Goal: Communication & Community: Answer question/provide support

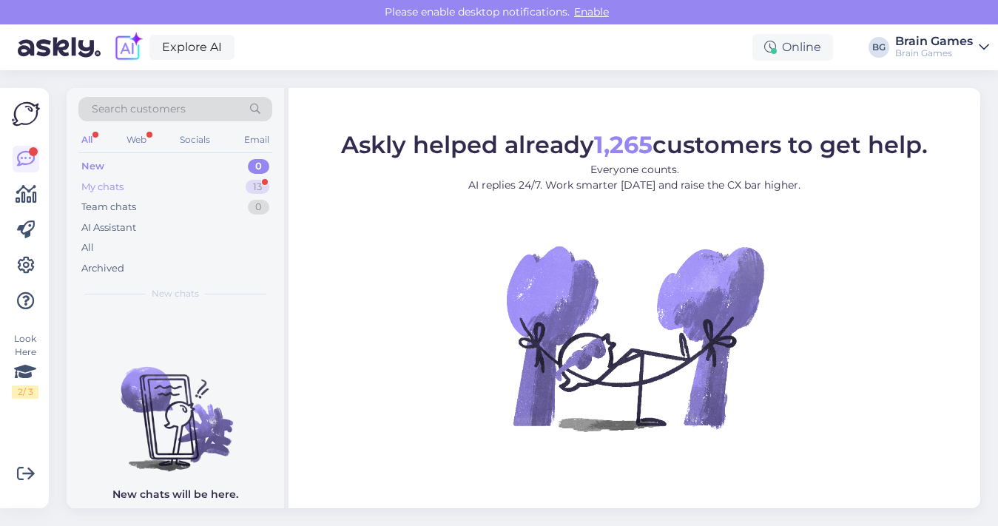
click at [198, 187] on div "My chats 13" at bounding box center [175, 187] width 194 height 21
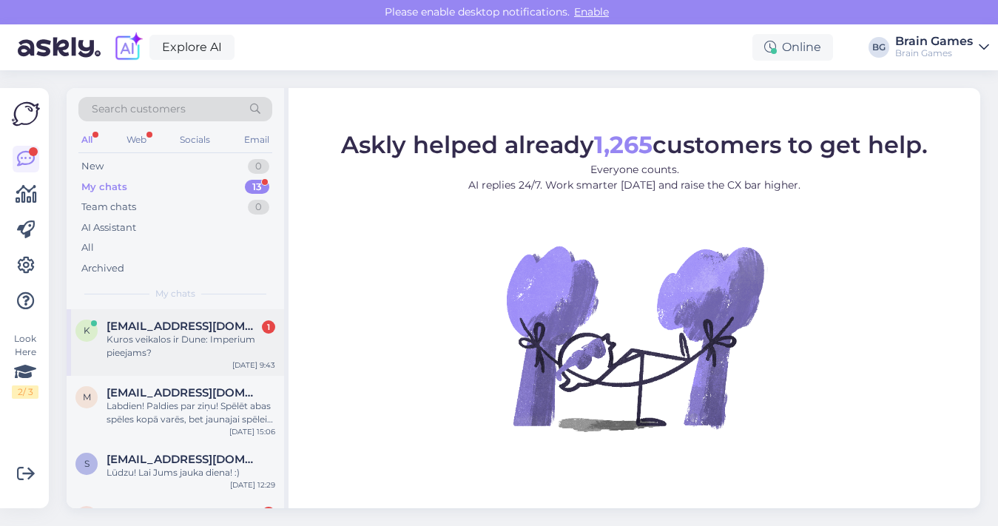
click at [186, 364] on div "k [EMAIL_ADDRESS][DOMAIN_NAME] 1 Kuros veikalos ir Dune: Imperium pieejams? [DA…" at bounding box center [176, 342] width 218 height 67
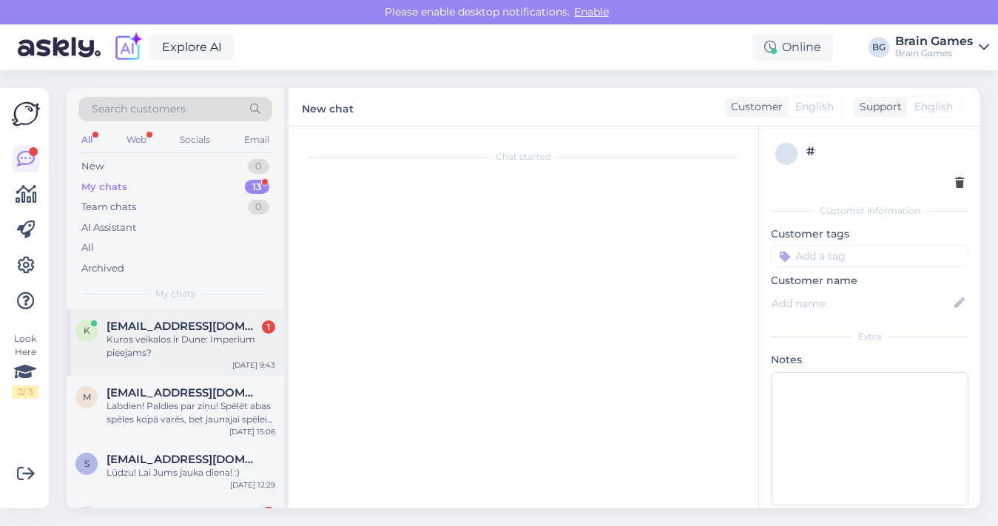
scroll to position [19, 0]
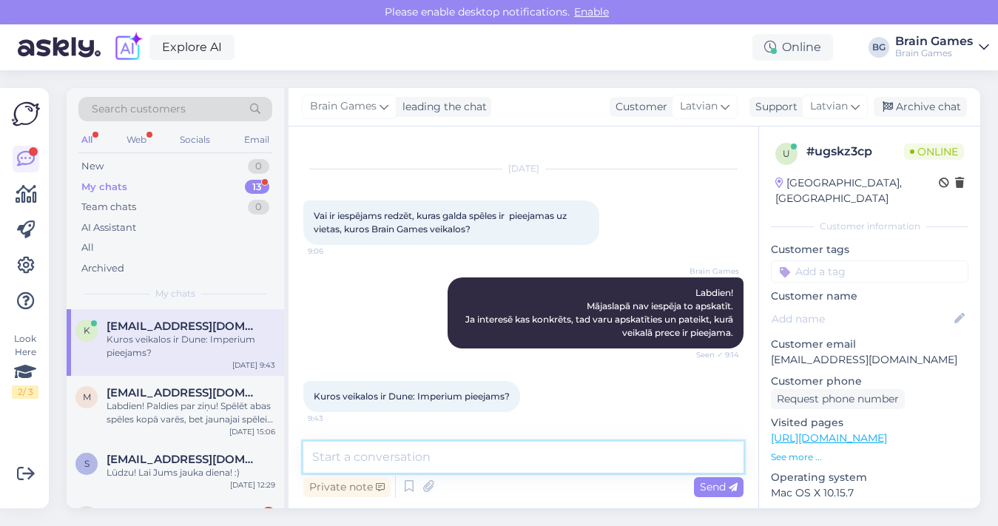
click at [522, 459] on textarea at bounding box center [523, 457] width 440 height 31
type textarea "T"
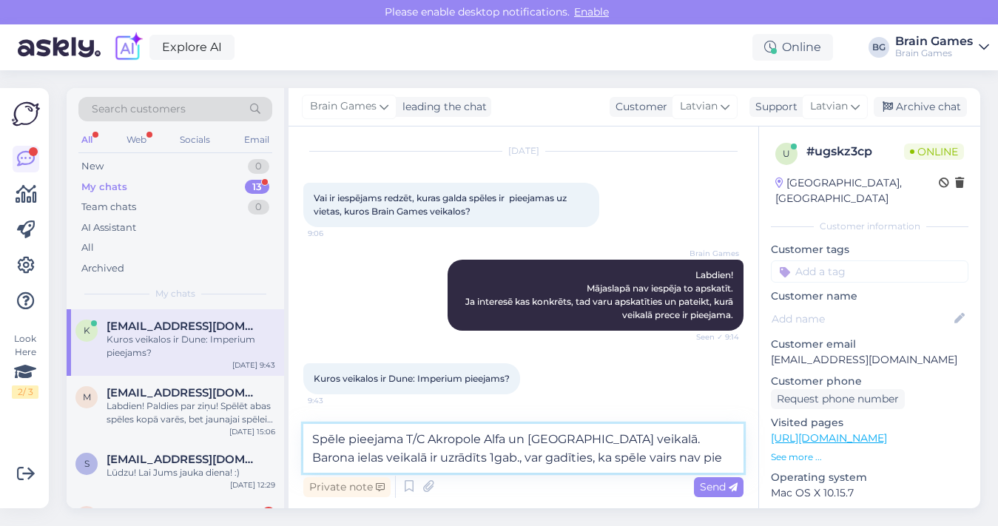
scroll to position [56, 0]
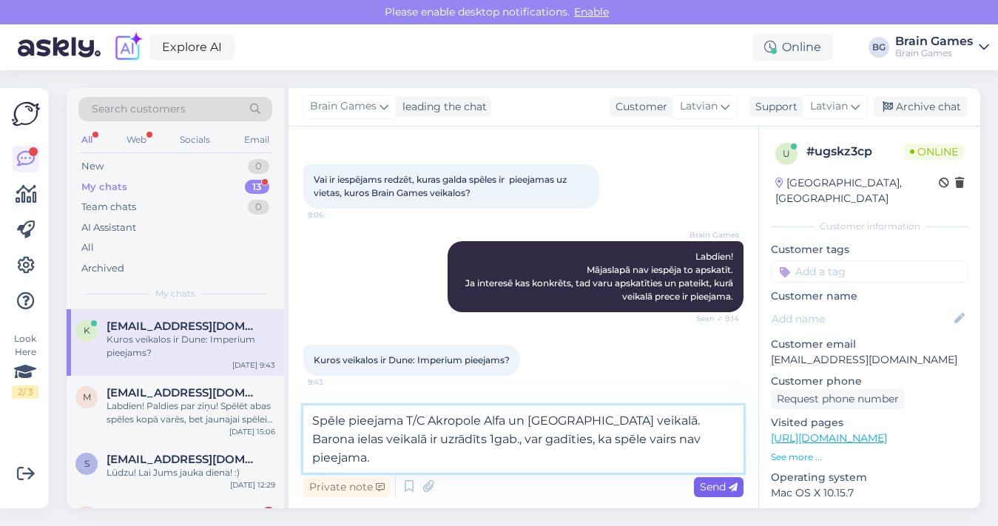
type textarea "Spēle pieejama T/C Akropole Alfa un [GEOGRAPHIC_DATA] veikalā. Barona ielas vei…"
click at [700, 487] on span "Send" at bounding box center [719, 486] width 38 height 13
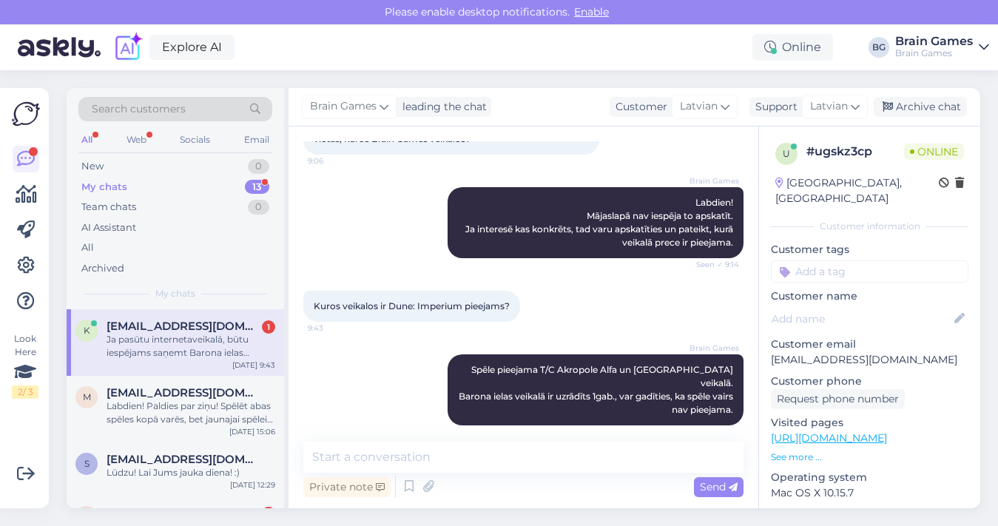
scroll to position [187, 0]
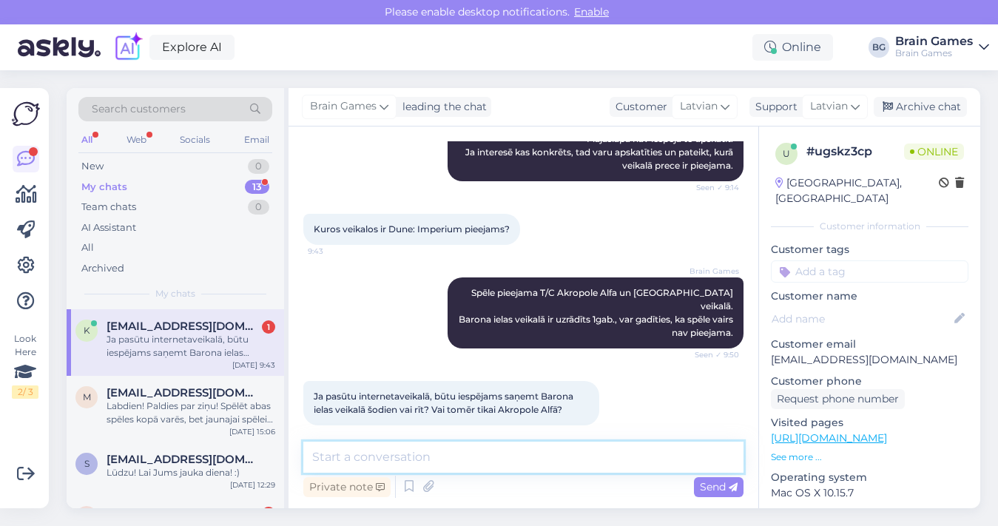
click at [523, 461] on textarea at bounding box center [523, 457] width 440 height 31
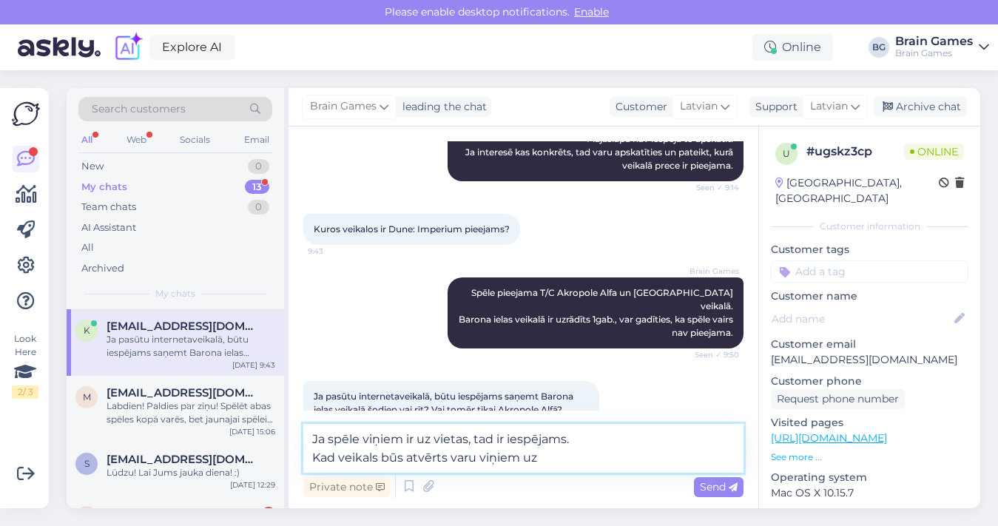
click at [403, 440] on textarea "Ja spēle viņiem ir uz vietas, tad ir iespējams. Kad veikals būs atvērts varu vi…" at bounding box center [523, 448] width 440 height 49
click at [571, 466] on textarea "Ja spēle viņiem tiešām ir uz vietas, tad ir iespējams. Kad veikals būs atvērts …" at bounding box center [523, 448] width 440 height 49
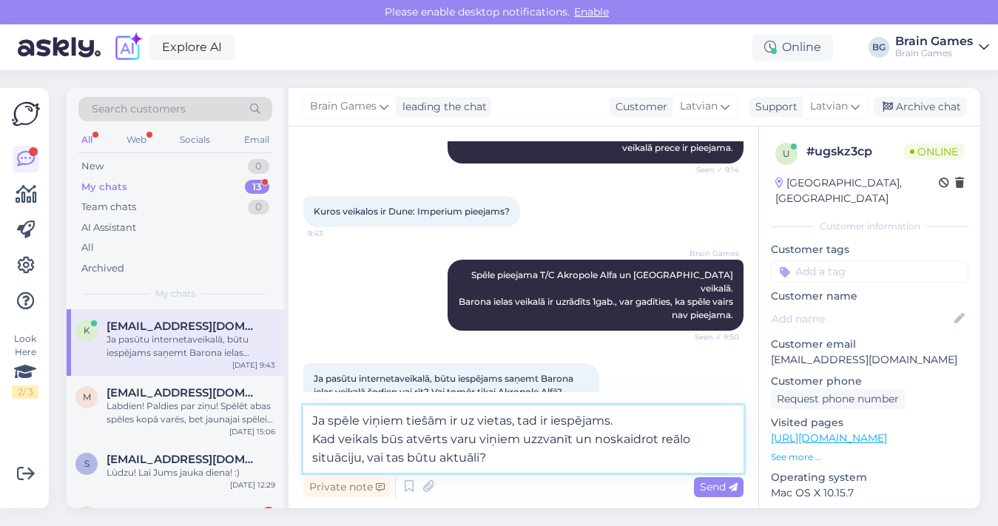
scroll to position [223, 0]
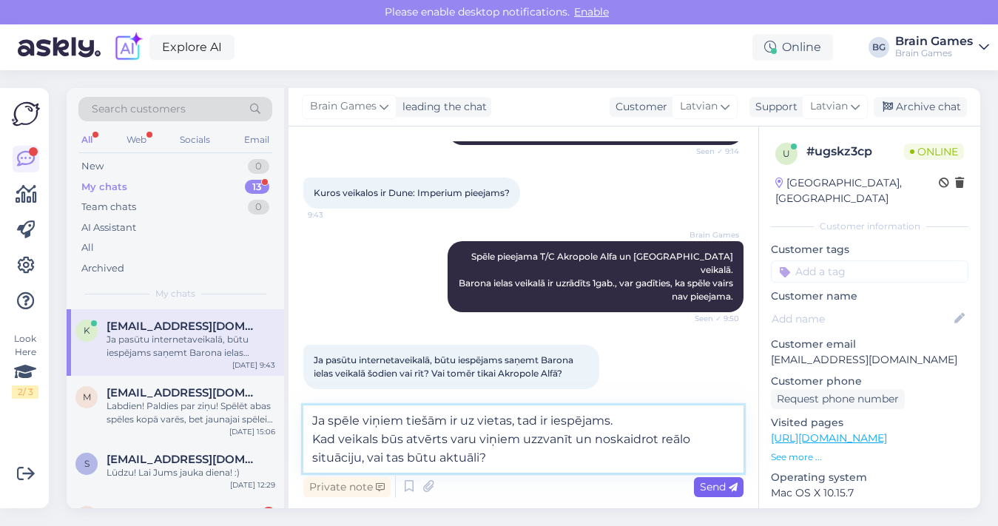
type textarea "Ja spēle viņiem tiešām ir uz vietas, tad ir iespējams. Kad veikals būs atvērts …"
click at [709, 488] on span "Send" at bounding box center [719, 486] width 38 height 13
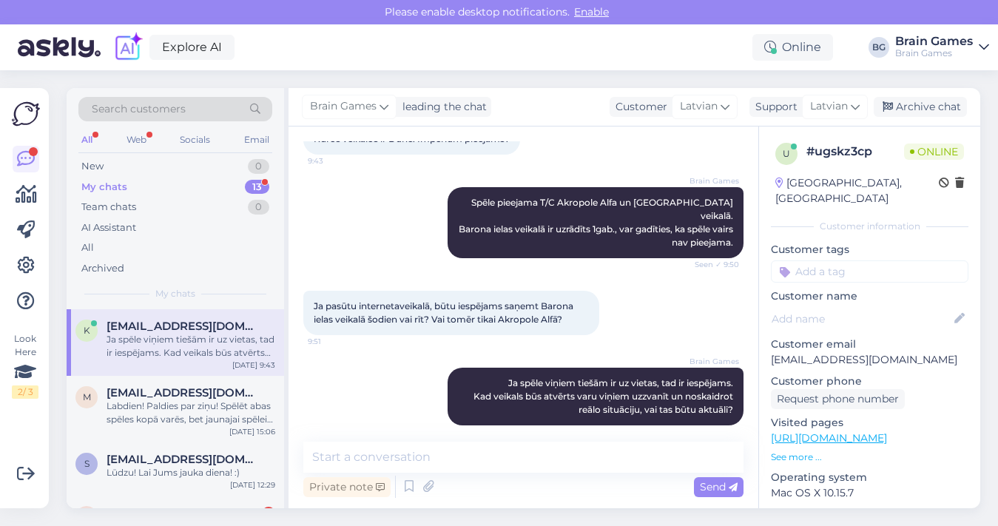
scroll to position [340, 0]
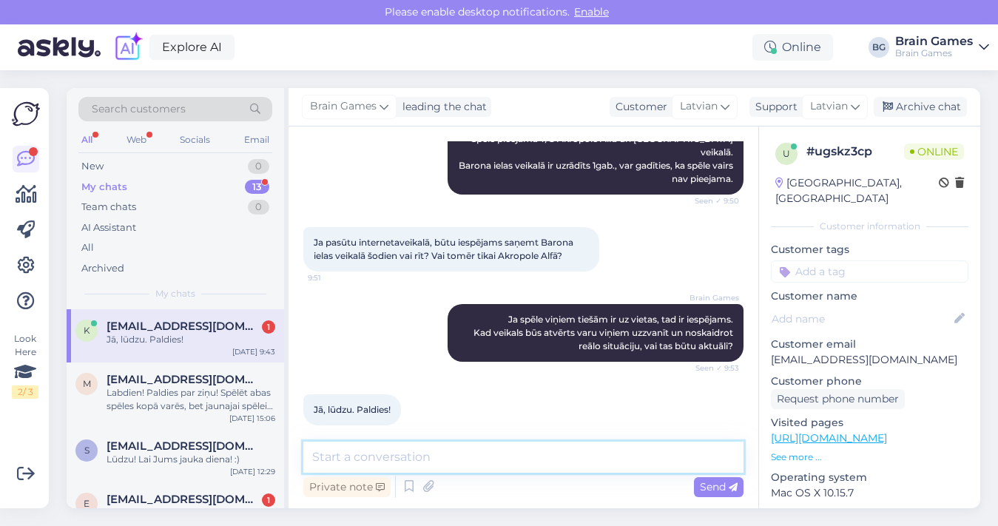
click at [610, 462] on textarea at bounding box center [523, 457] width 440 height 31
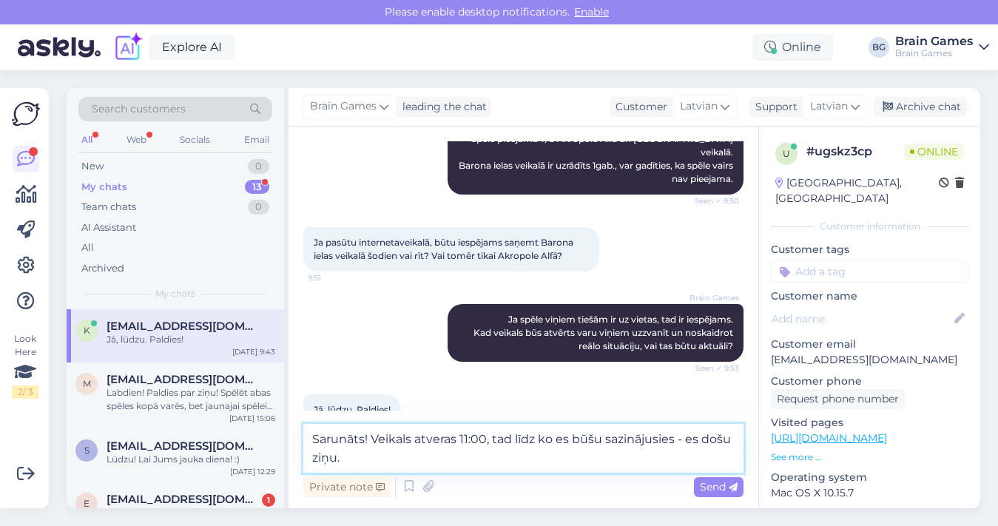
click at [731, 439] on textarea "Sarunāts! Veikals atveras 11:00, tad līdz ko es būšu sazinājusies - es došu ziņ…" at bounding box center [523, 448] width 440 height 49
click at [592, 466] on textarea "Sarunāts! Veikals atveras 11:00, tad līdz ko es būšu sazinājusies - es došu Jum…" at bounding box center [523, 448] width 440 height 49
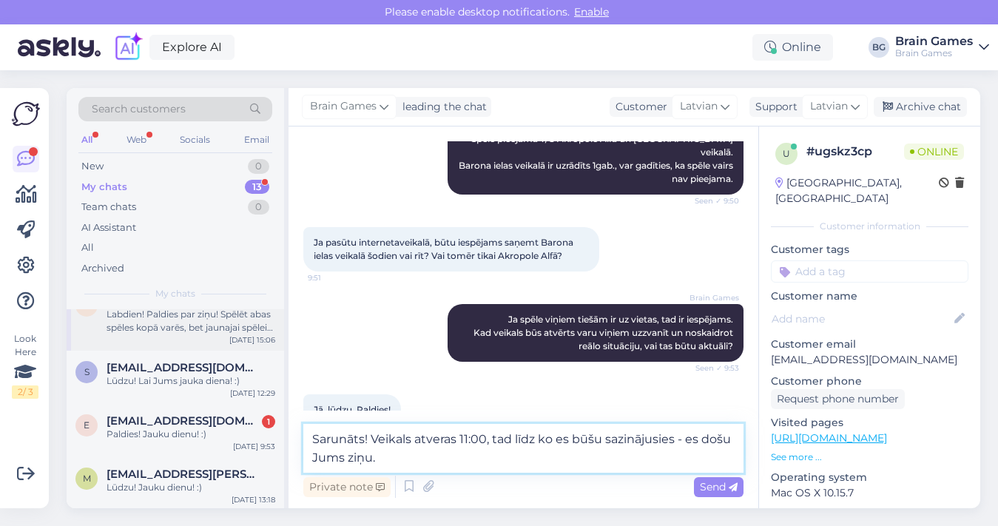
scroll to position [86, 0]
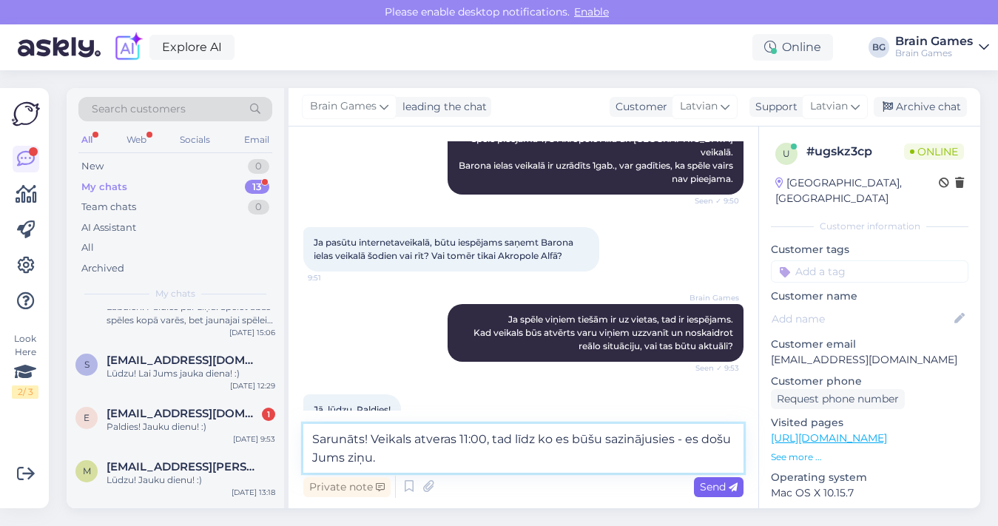
type textarea "Sarunāts! Veikals atveras 11:00, tad līdz ko es būšu sazinājusies - es došu Jum…"
click at [706, 490] on span "Send" at bounding box center [719, 486] width 38 height 13
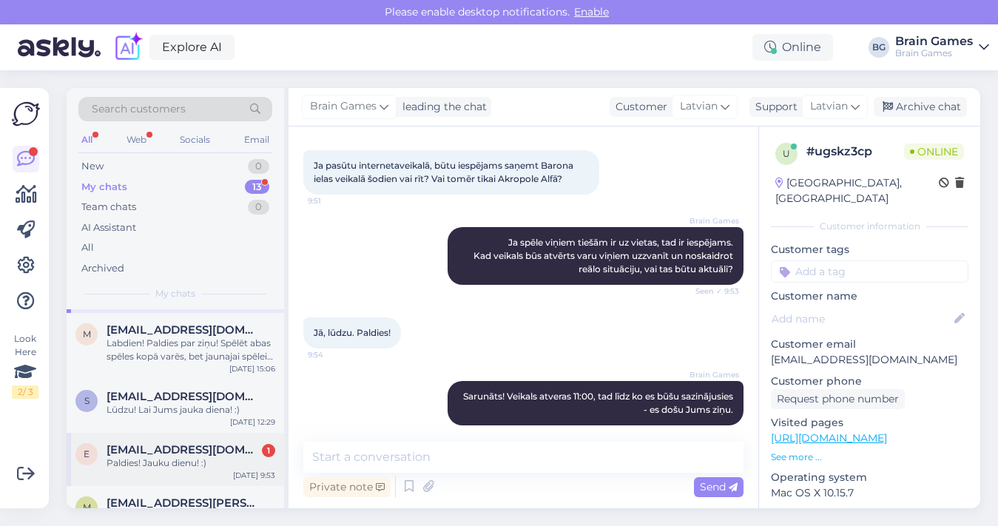
scroll to position [67, 0]
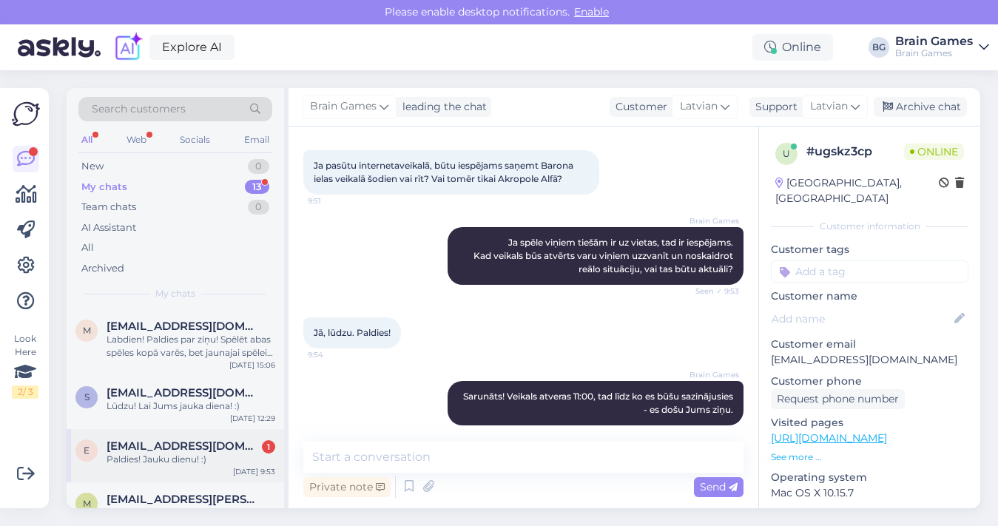
click at [206, 444] on span "[EMAIL_ADDRESS][DOMAIN_NAME]" at bounding box center [184, 446] width 154 height 13
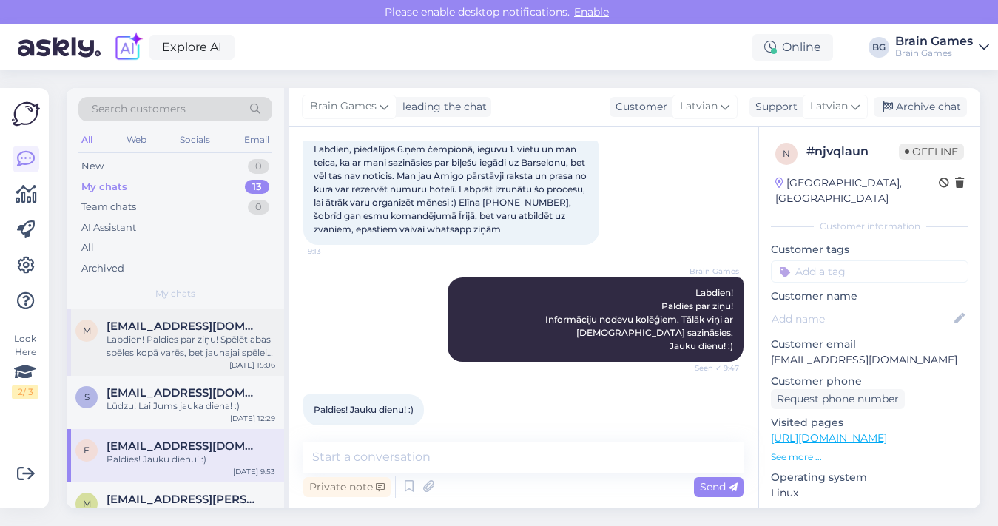
click at [155, 330] on span "[EMAIL_ADDRESS][DOMAIN_NAME]" at bounding box center [184, 326] width 154 height 13
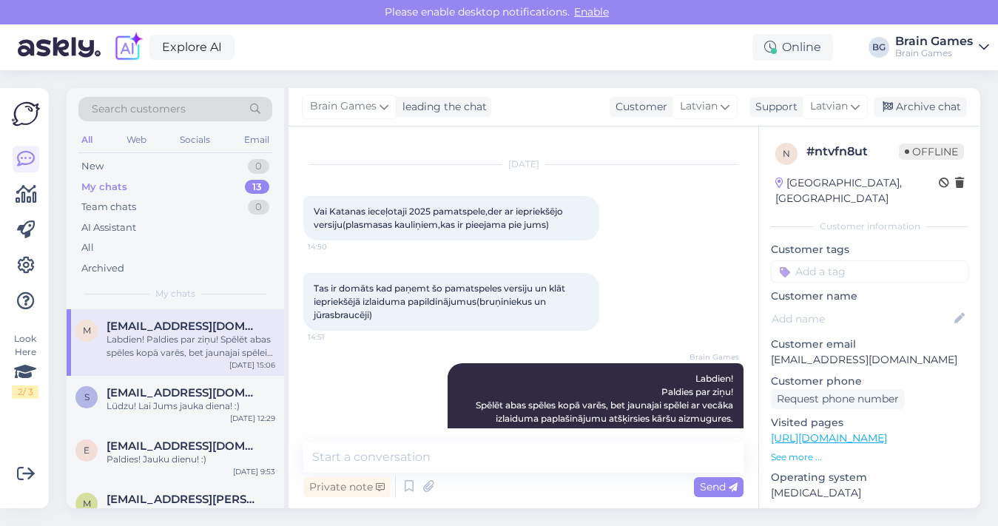
scroll to position [73, 0]
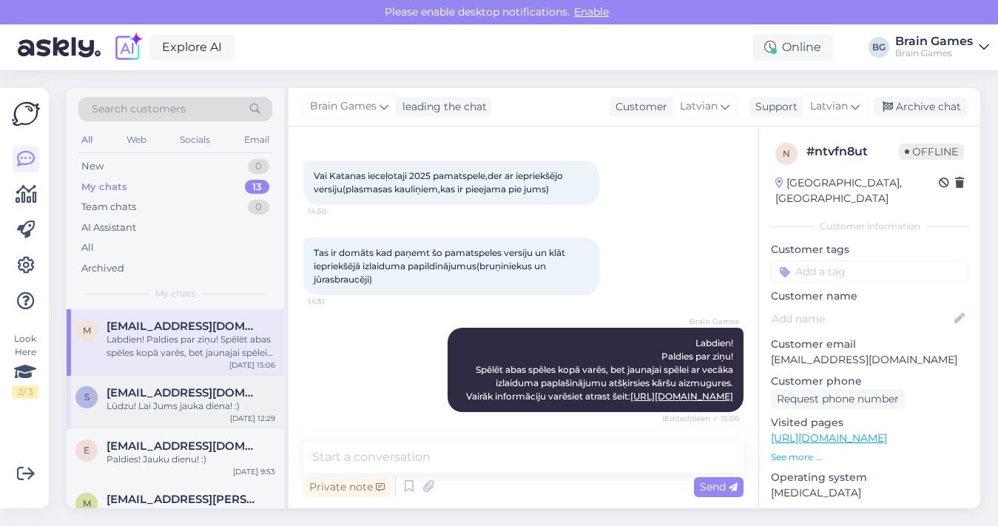
click at [188, 414] on div "s [EMAIL_ADDRESS][DOMAIN_NAME] Lūdzu! Lai Jums jauka diena! :) [DATE] 12:29" at bounding box center [176, 402] width 218 height 53
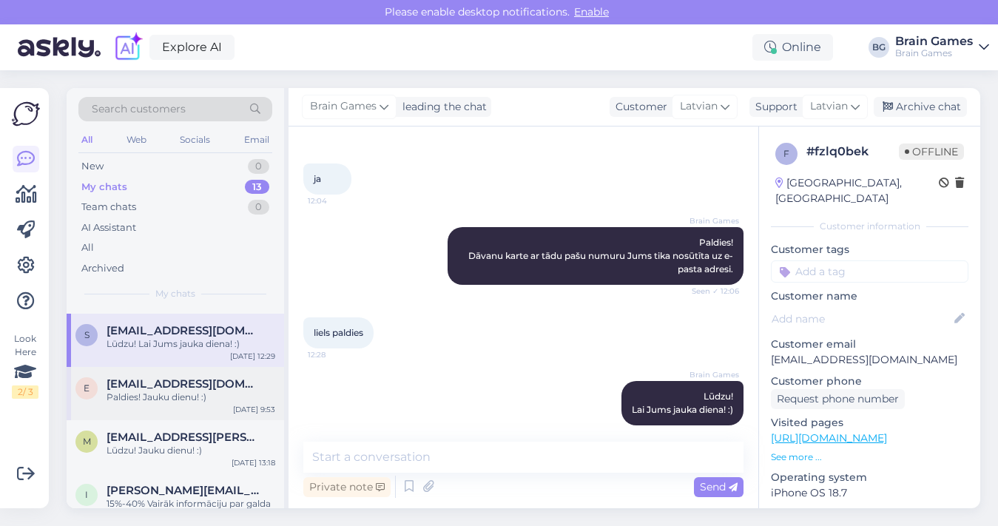
scroll to position [138, 0]
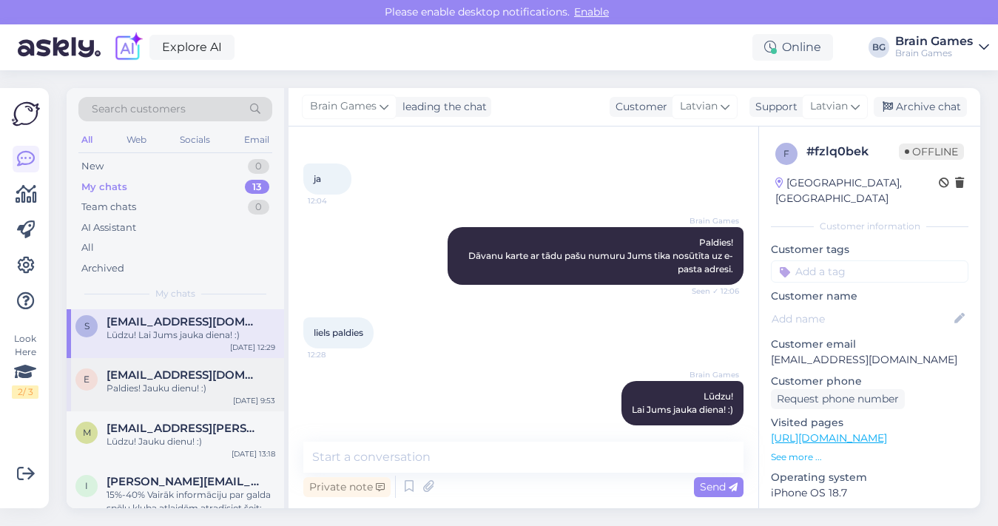
click at [195, 442] on div "Lūdzu! Jauku dienu! :)" at bounding box center [191, 441] width 169 height 13
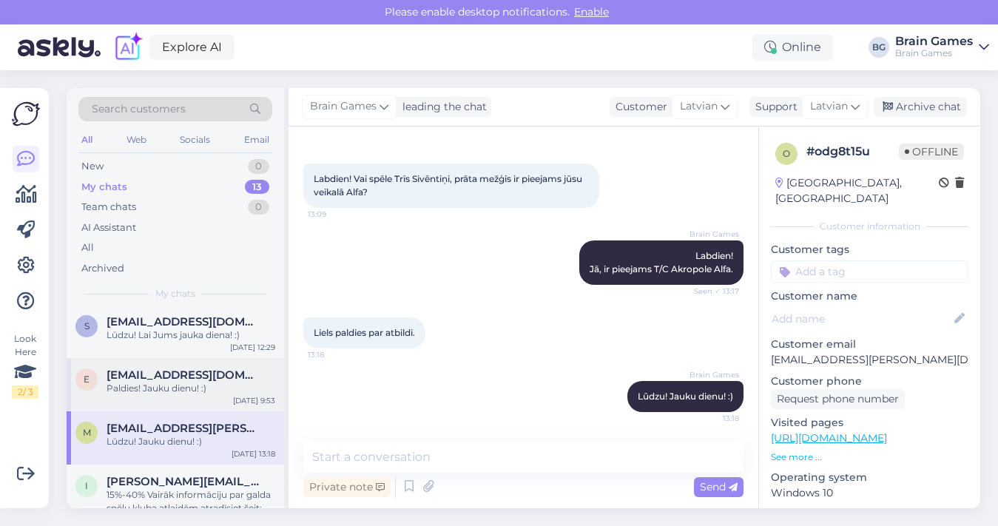
click at [195, 390] on div "Paldies! Jauku dienu! :)" at bounding box center [191, 388] width 169 height 13
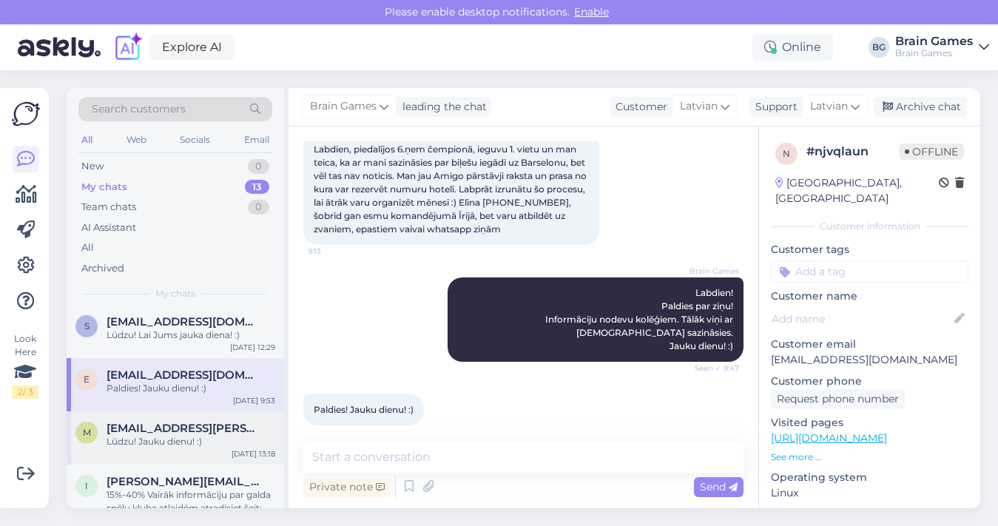
click at [199, 439] on div "Lūdzu! Jauku dienu! :)" at bounding box center [191, 441] width 169 height 13
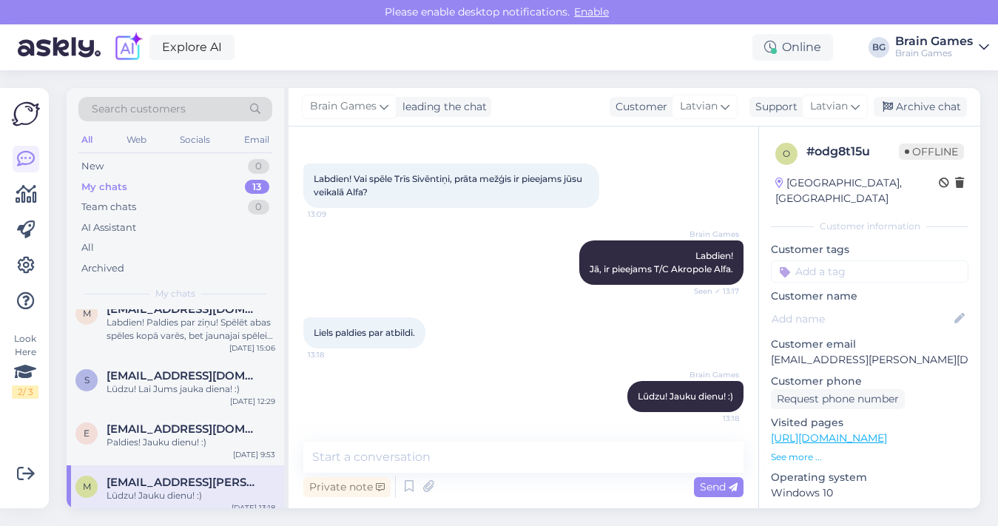
scroll to position [0, 0]
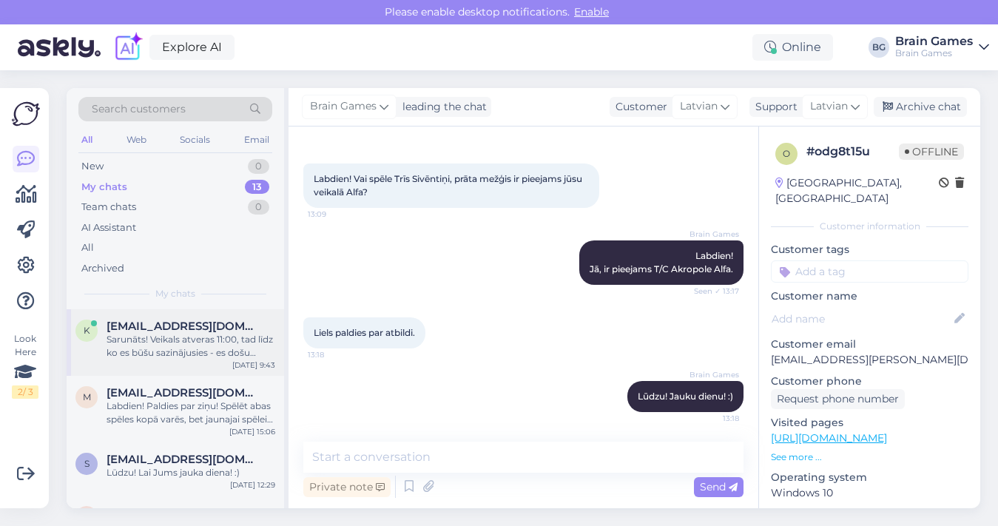
click at [172, 328] on span "[EMAIL_ADDRESS][DOMAIN_NAME]" at bounding box center [184, 326] width 154 height 13
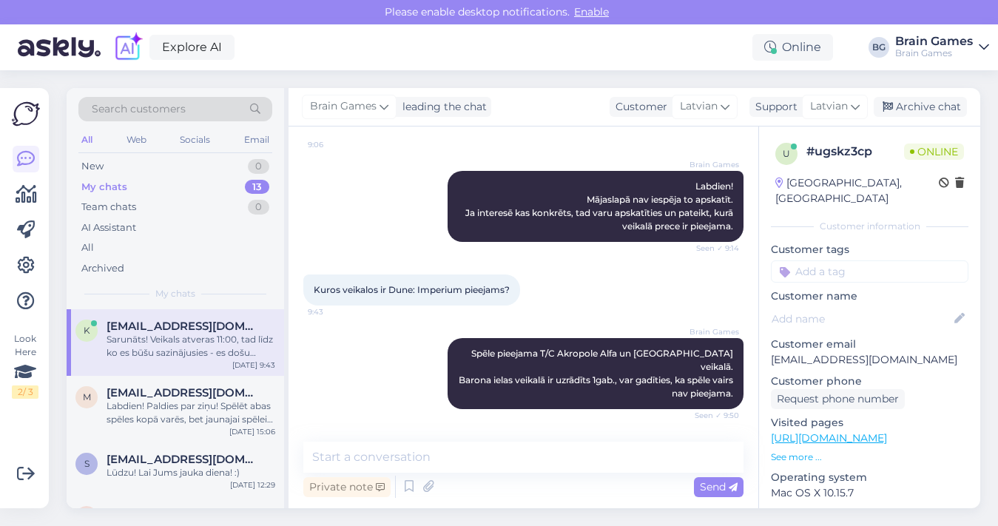
scroll to position [133, 0]
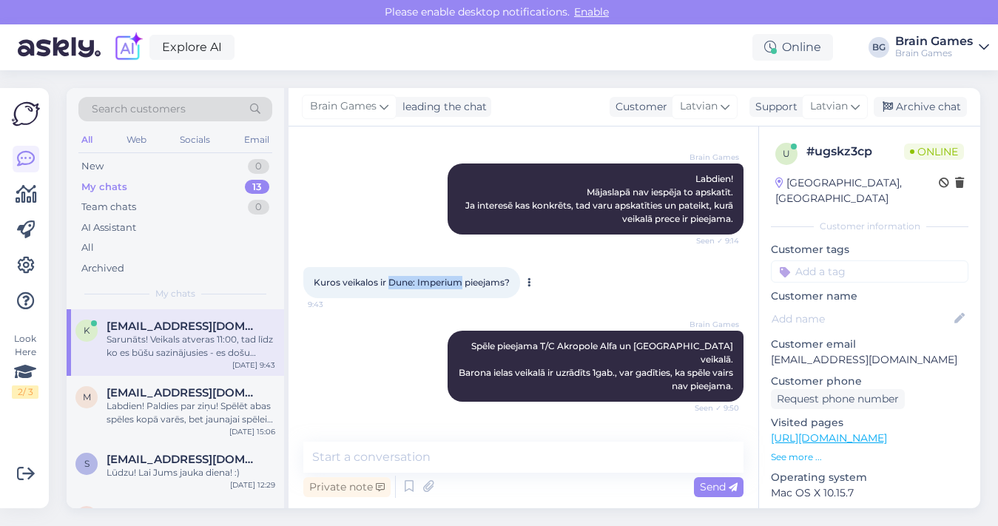
drag, startPoint x: 390, startPoint y: 283, endPoint x: 462, endPoint y: 286, distance: 71.9
click at [462, 286] on span "Kuros veikalos ir Dune: Imperium pieejams?" at bounding box center [412, 282] width 196 height 11
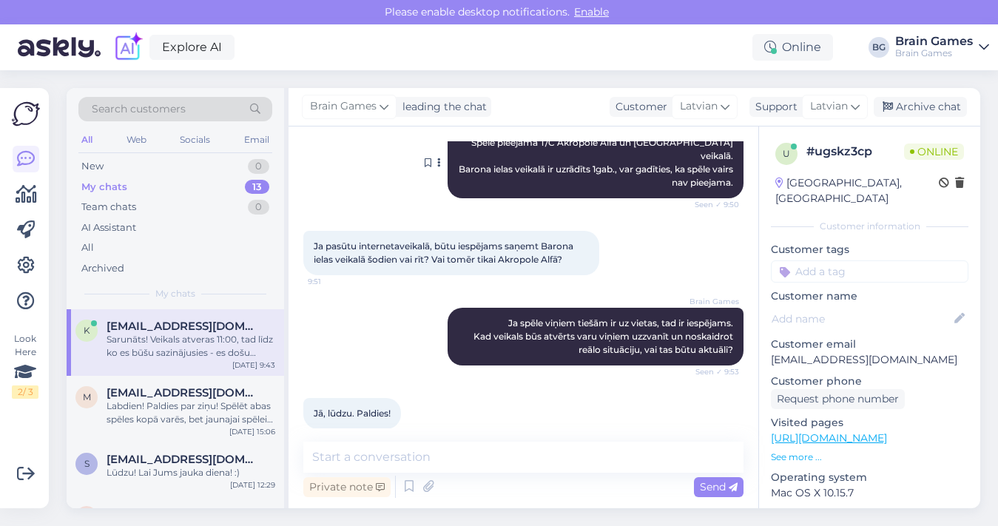
scroll to position [417, 0]
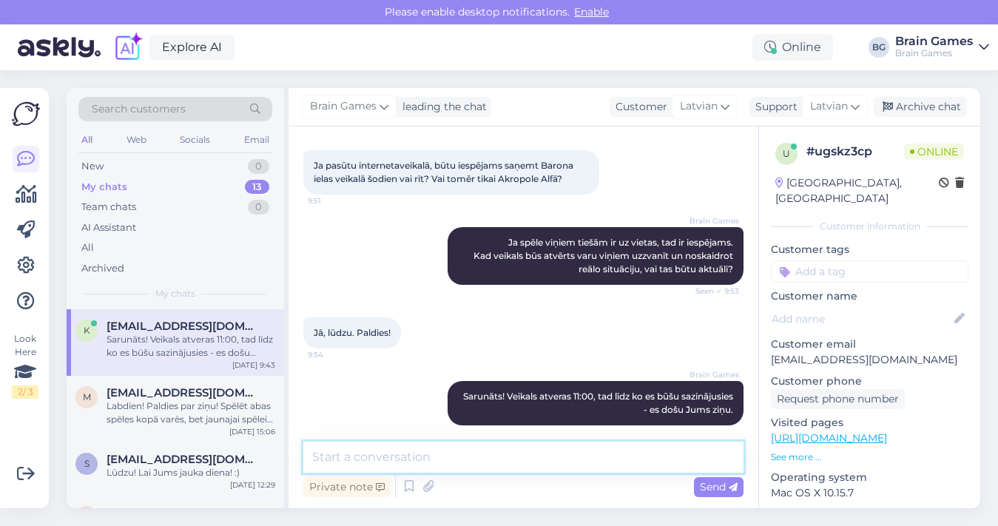
click at [581, 456] on textarea at bounding box center [523, 457] width 440 height 31
type textarea "L"
type textarea "S"
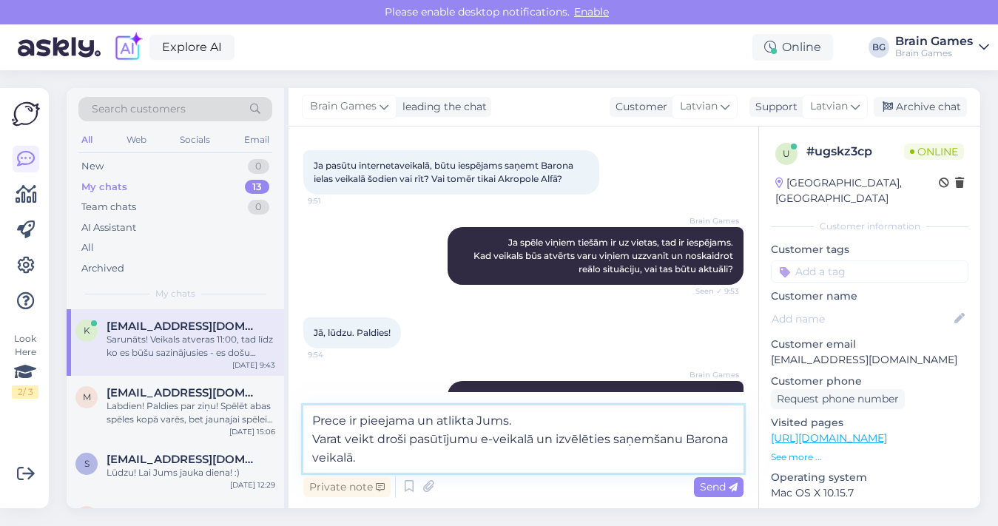
scroll to position [454, 0]
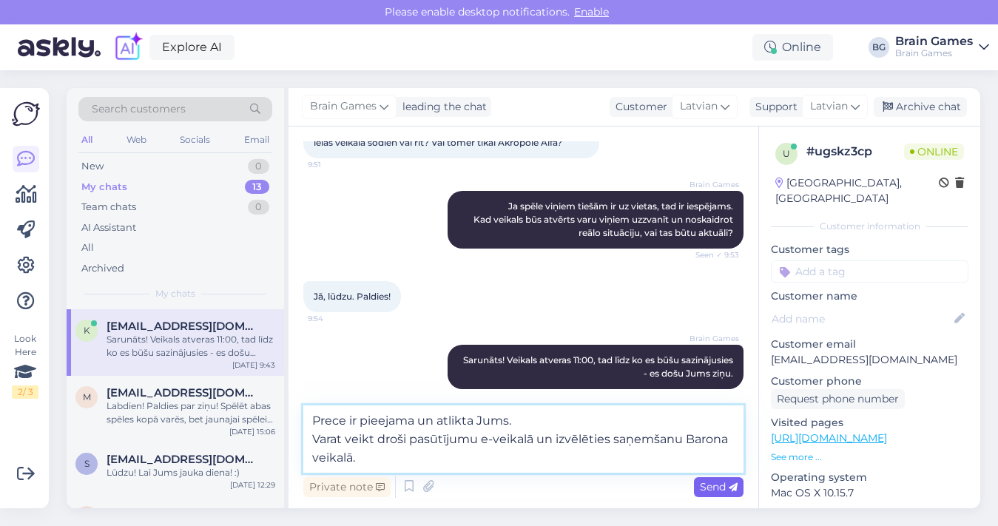
type textarea "Prece ir pieejama un atlikta Jums. Varat veikt droši pasūtījumu e-veikalā un iz…"
click at [706, 490] on span "Send" at bounding box center [719, 486] width 38 height 13
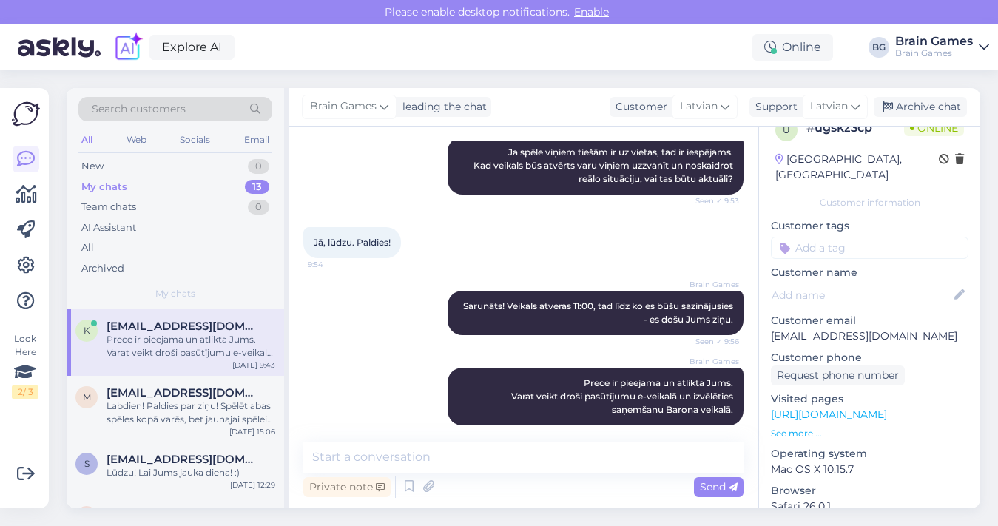
scroll to position [23, 0]
drag, startPoint x: 772, startPoint y: 323, endPoint x: 913, endPoint y: 328, distance: 141.5
click at [914, 329] on p "[EMAIL_ADDRESS][DOMAIN_NAME]" at bounding box center [870, 337] width 198 height 16
copy p "[EMAIL_ADDRESS][DOMAIN_NAME]"
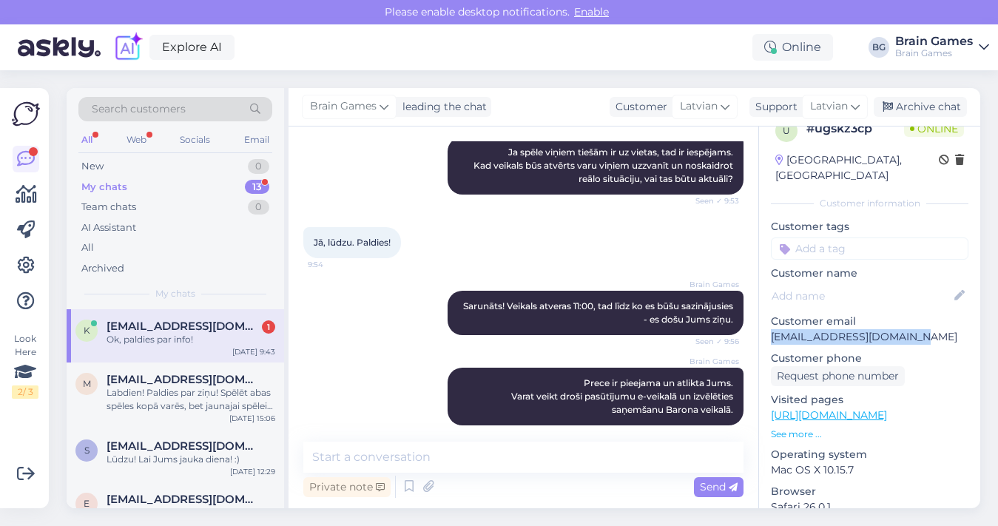
scroll to position [571, 0]
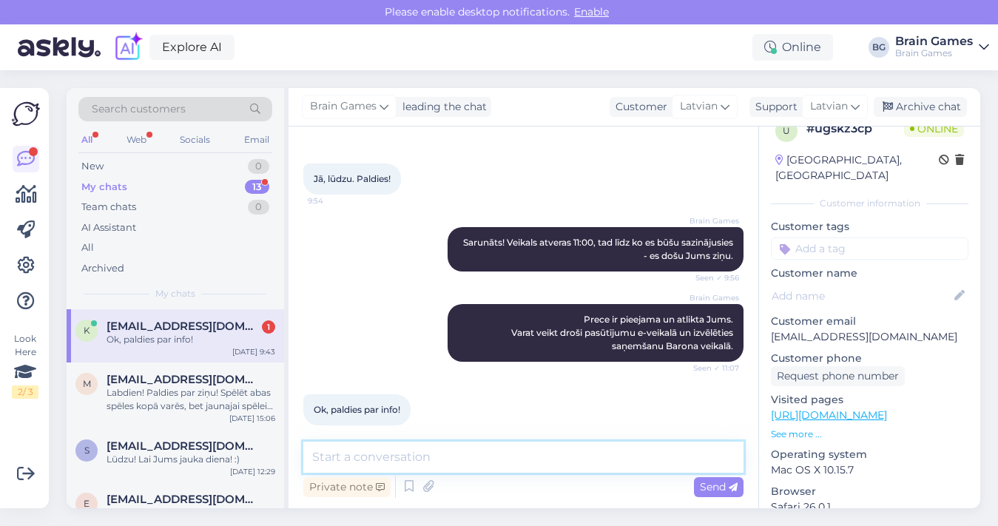
click at [494, 458] on textarea at bounding box center [523, 457] width 440 height 31
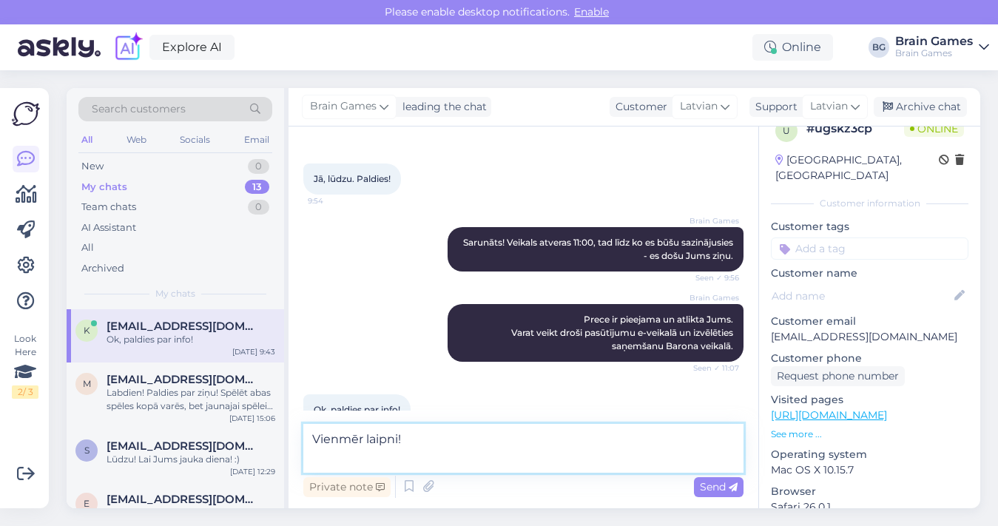
scroll to position [587, 0]
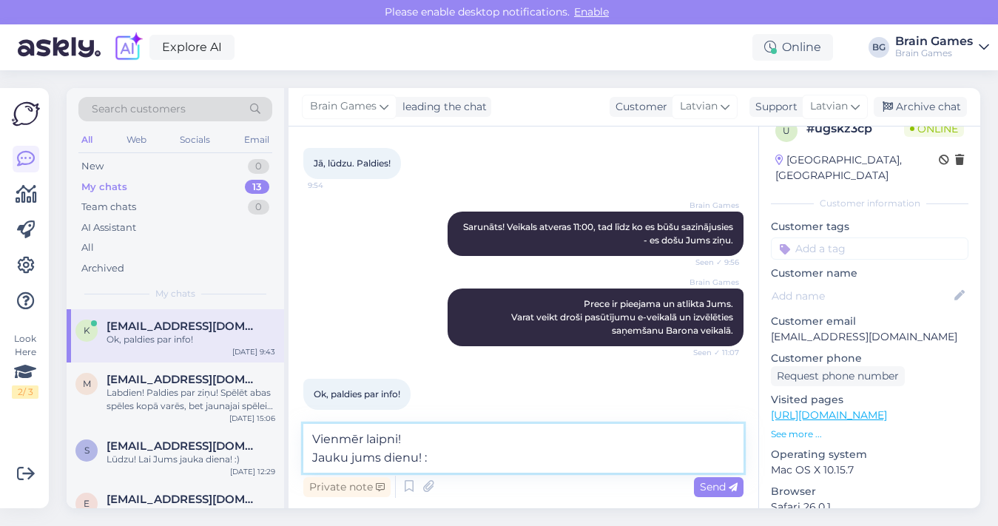
type textarea "Vienmēr laipni! Jauku jums dienu! :)"
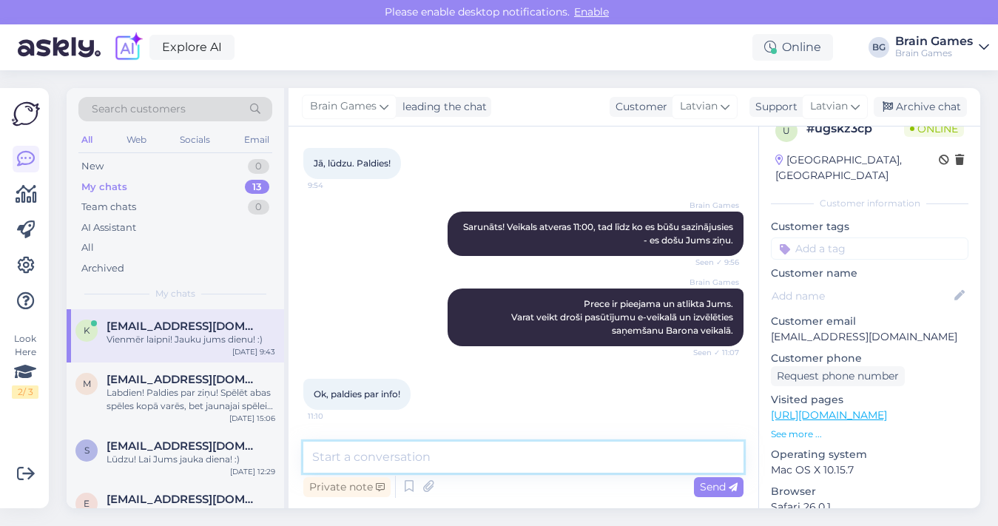
scroll to position [648, 0]
